Goal: Obtain resource: Download file/media

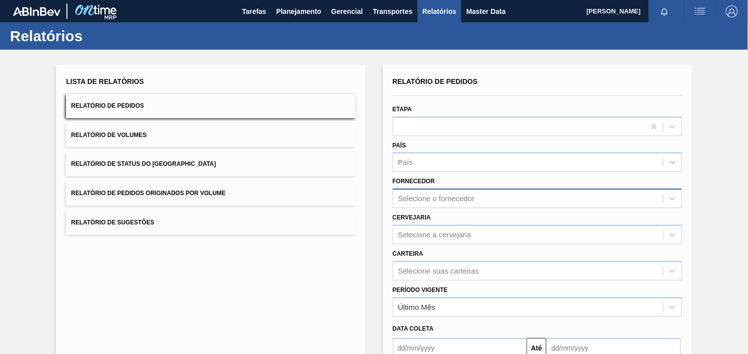
click at [494, 198] on div "Selecione o fornecedor" at bounding box center [529, 199] width 270 height 14
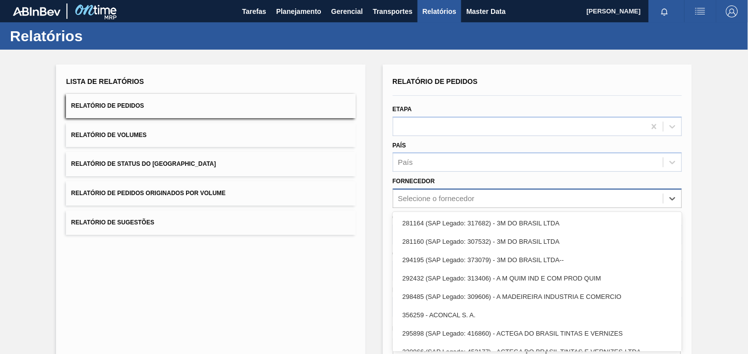
scroll to position [10, 0]
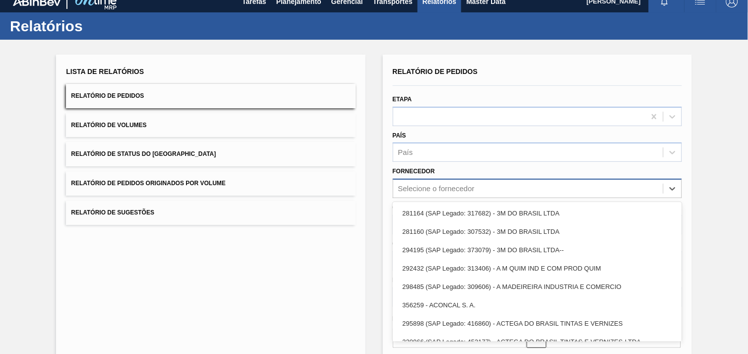
click at [478, 188] on div "Selecione o fornecedor" at bounding box center [529, 189] width 270 height 14
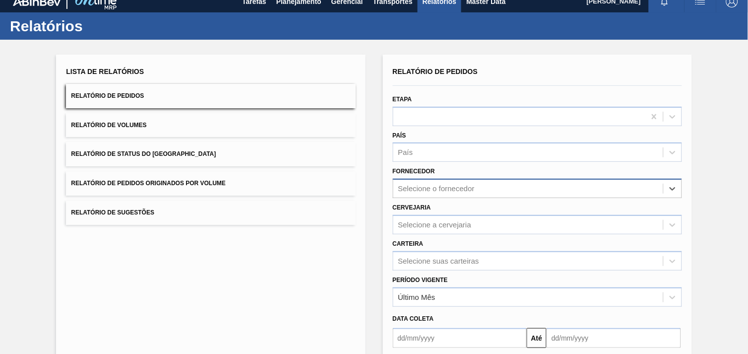
click at [439, 192] on div "Selecione o fornecedor" at bounding box center [529, 189] width 270 height 14
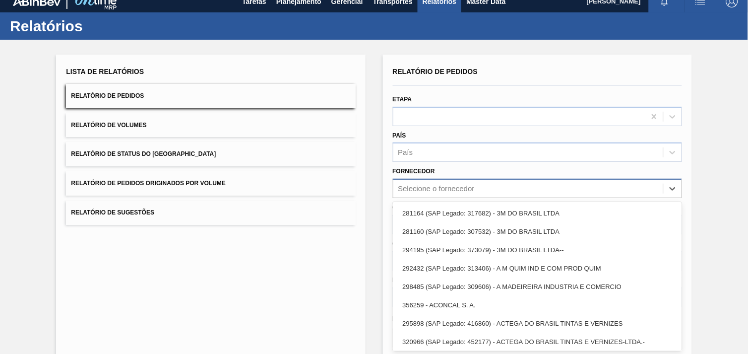
paste input "289877"
type input "289877"
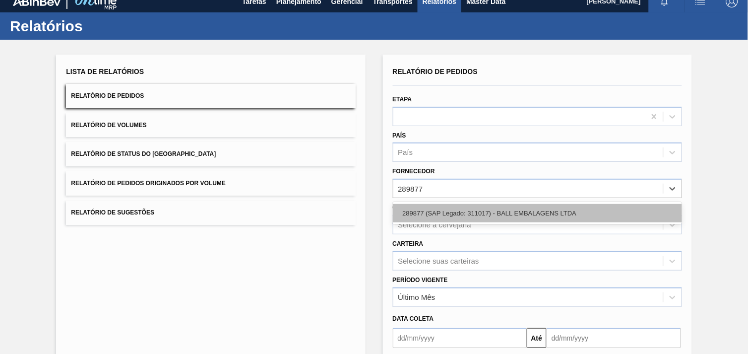
click at [451, 214] on div "289877 (SAP Legado: 311017) - BALL EMBALAGENS LTDA" at bounding box center [537, 213] width 289 height 18
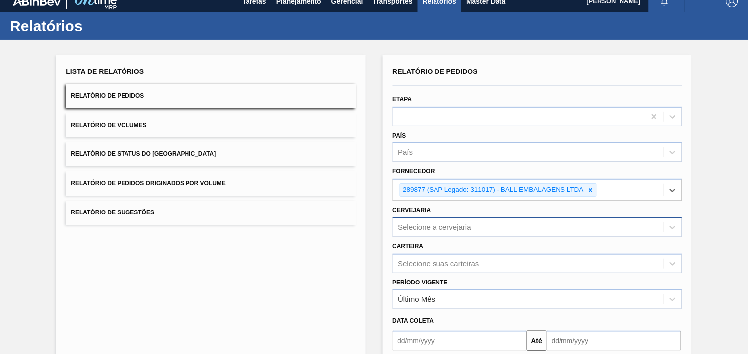
click at [444, 226] on div "Selecione a cervejaria" at bounding box center [537, 226] width 289 height 19
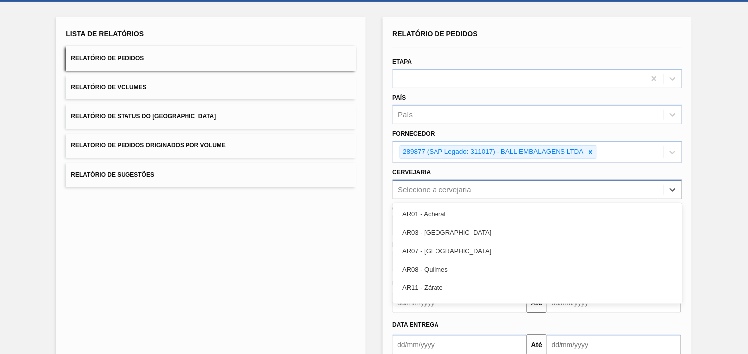
scroll to position [48, 0]
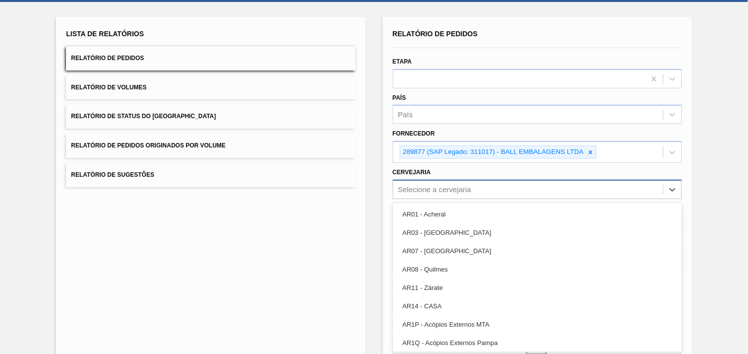
click at [444, 187] on div "Selecione a cervejaria" at bounding box center [435, 189] width 73 height 8
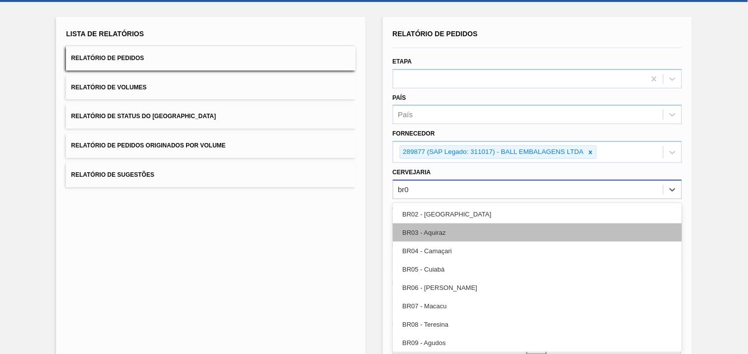
type input "br07"
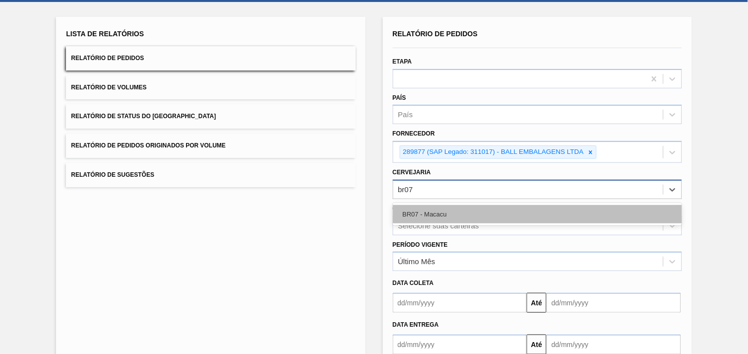
click at [415, 214] on div "BR07 - Macacu" at bounding box center [537, 214] width 289 height 18
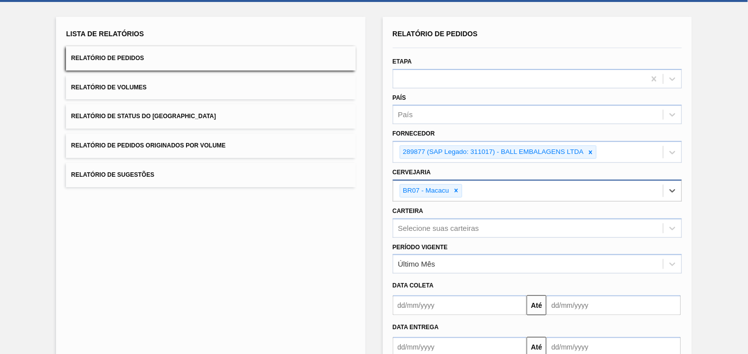
scroll to position [108, 0]
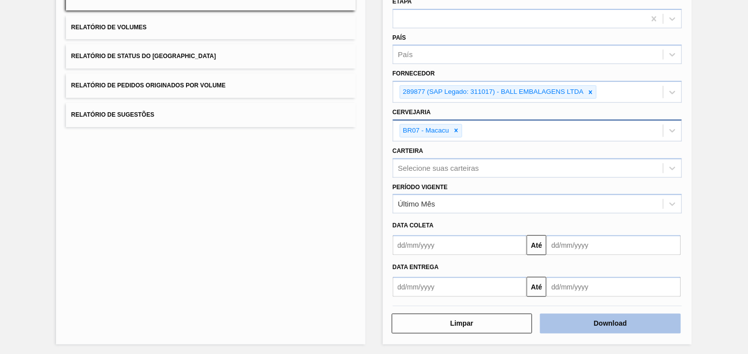
click at [657, 327] on button "Download" at bounding box center [610, 324] width 141 height 20
